Goal: Task Accomplishment & Management: Manage account settings

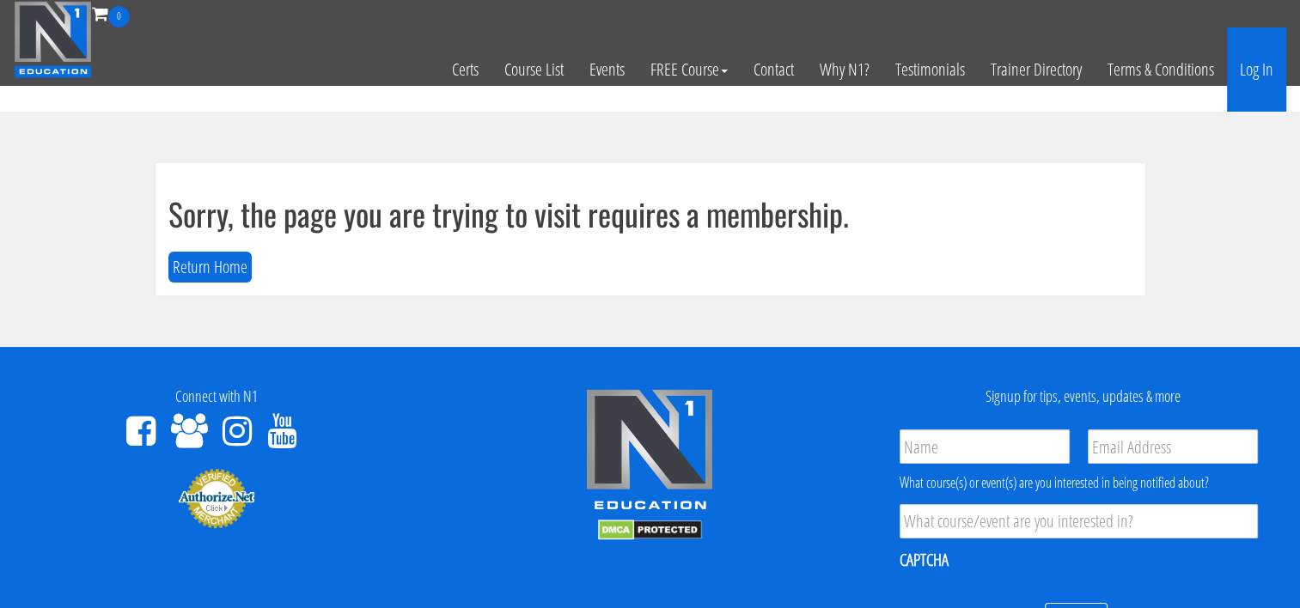
drag, startPoint x: 0, startPoint y: 0, endPoint x: 1247, endPoint y: 66, distance: 1248.7
click at [1247, 66] on link "Log In" at bounding box center [1256, 69] width 59 height 84
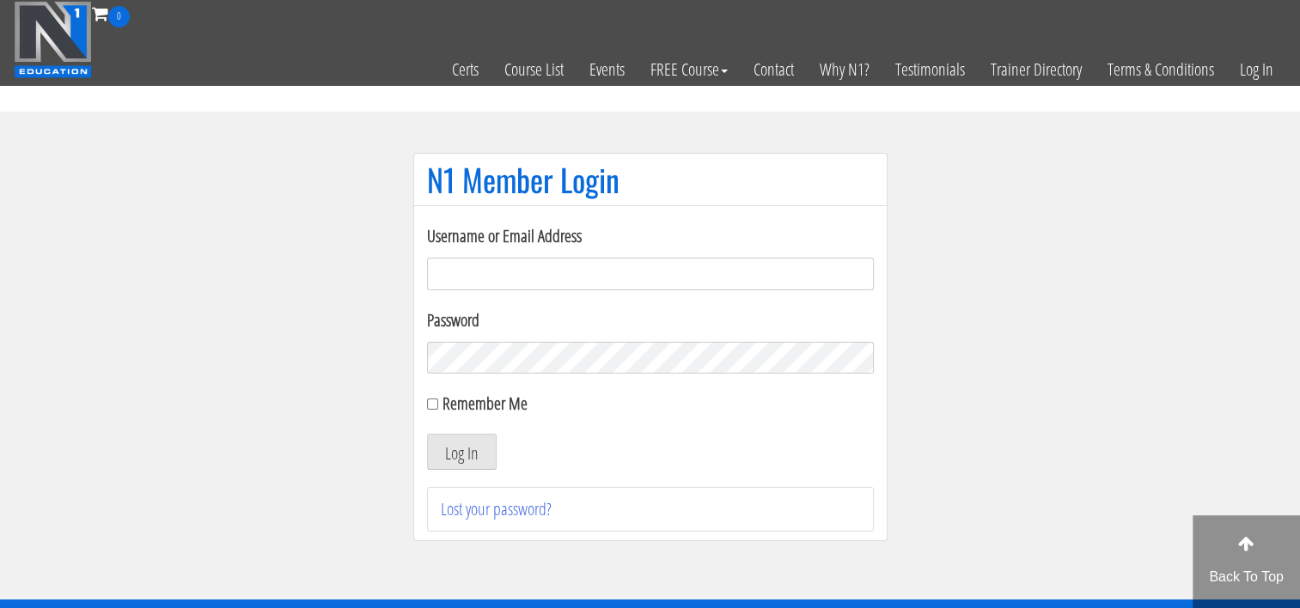
type input "[EMAIL_ADDRESS][DOMAIN_NAME]"
click at [647, 445] on div "Log In" at bounding box center [650, 452] width 447 height 36
click at [455, 443] on button "Log In" at bounding box center [462, 452] width 70 height 36
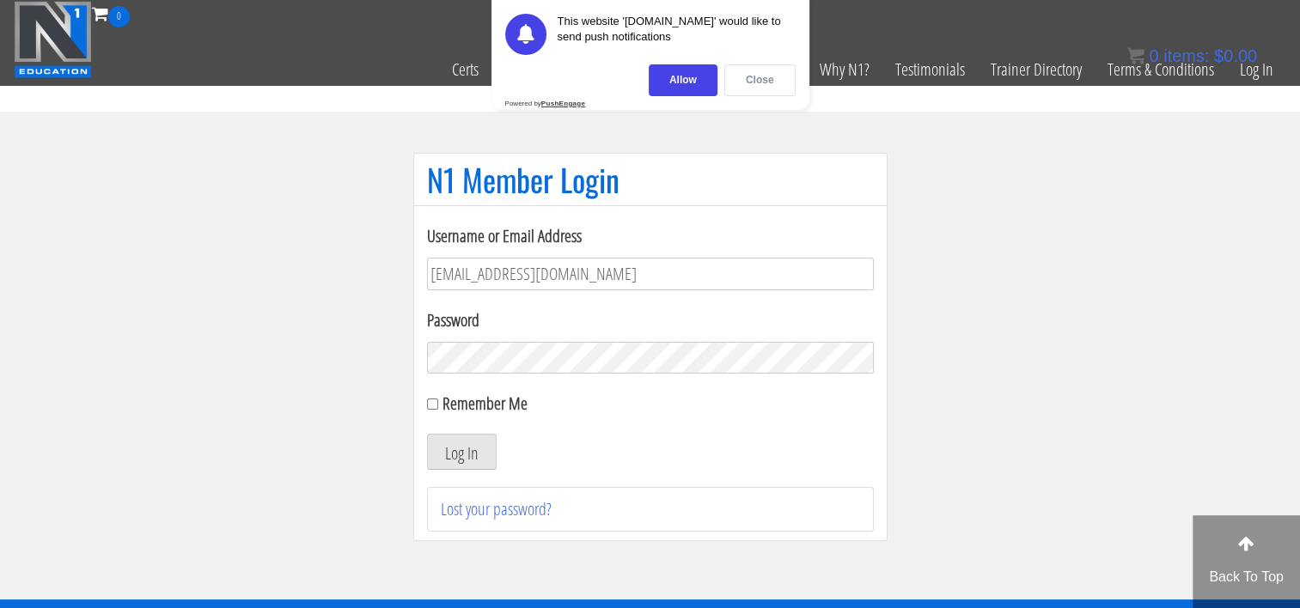
click at [748, 79] on div "Close" at bounding box center [759, 80] width 71 height 32
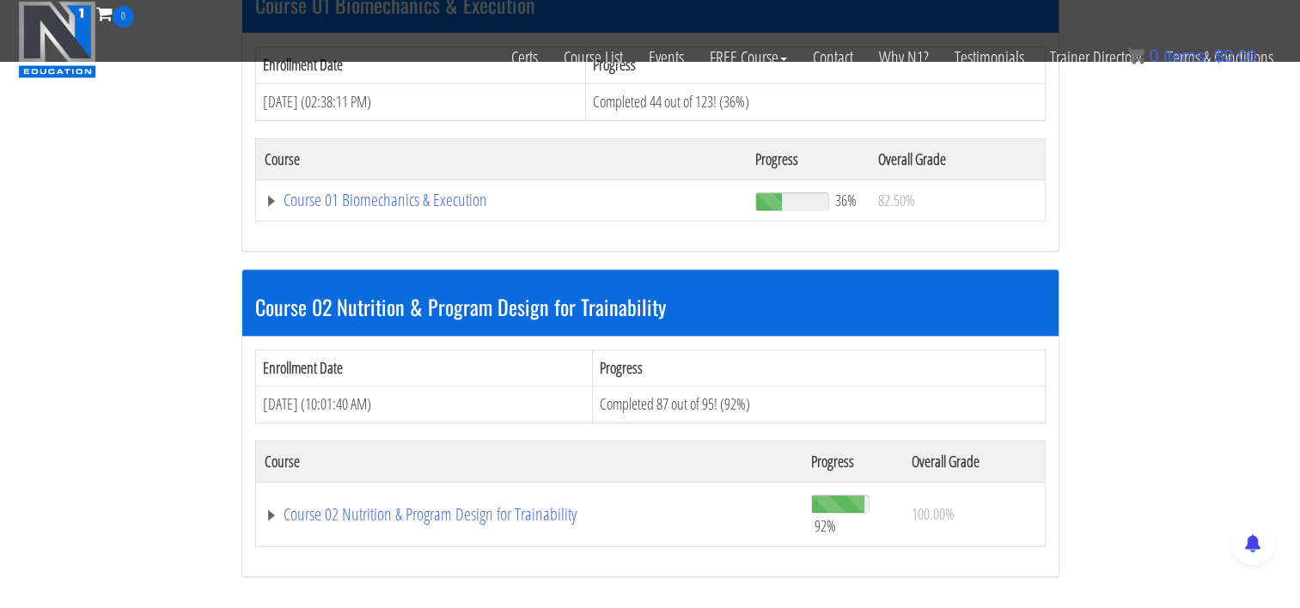
scroll to position [602, 0]
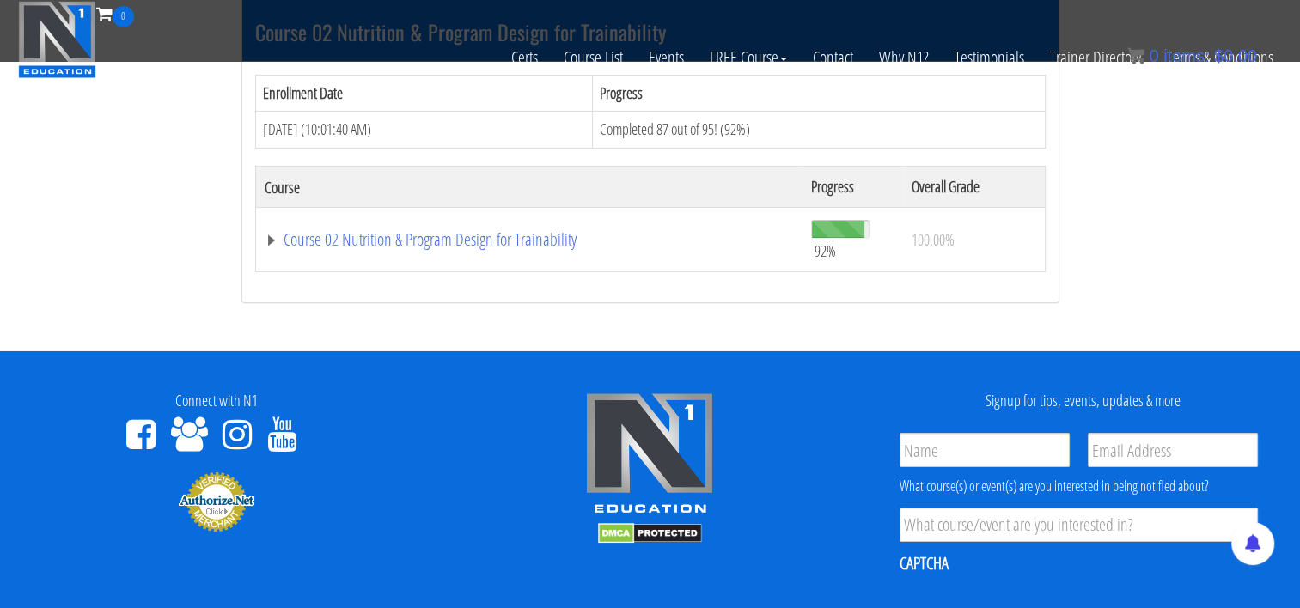
scroll to position [5500, 0]
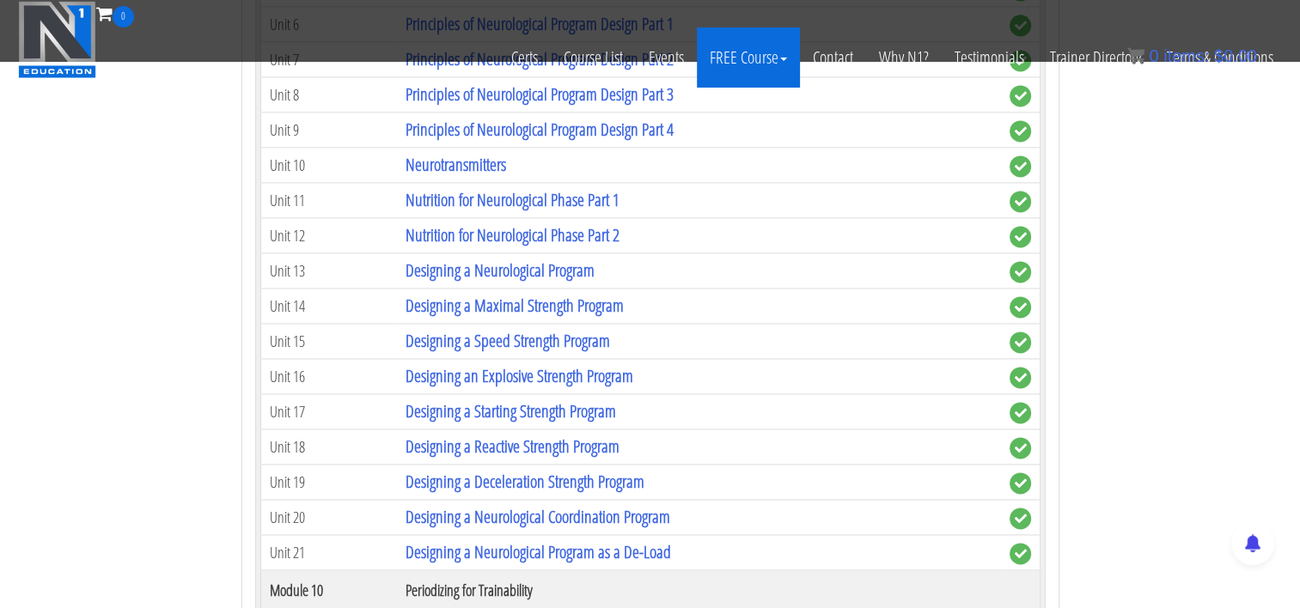
scroll to position [9023, 0]
